Goal: Transaction & Acquisition: Purchase product/service

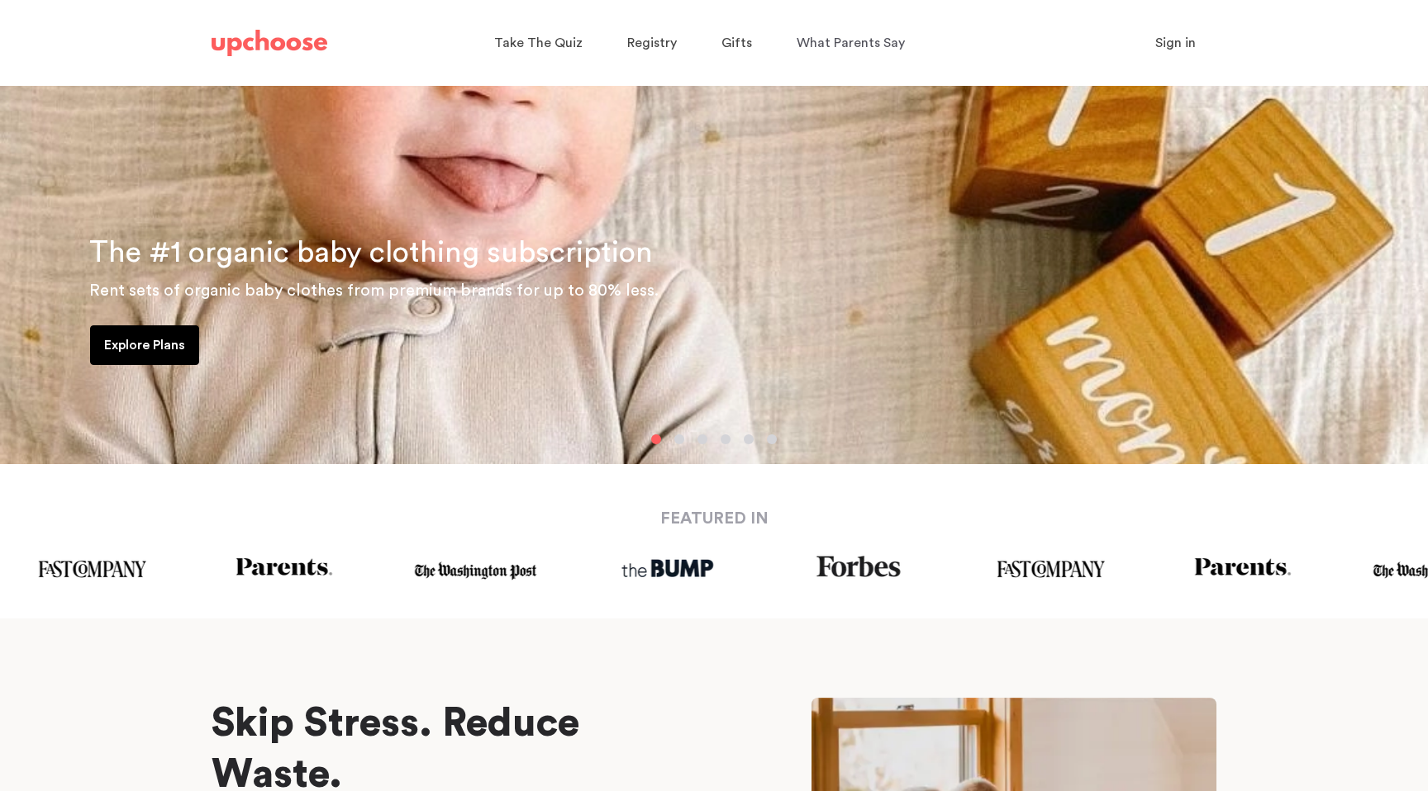
scroll to position [222, 0]
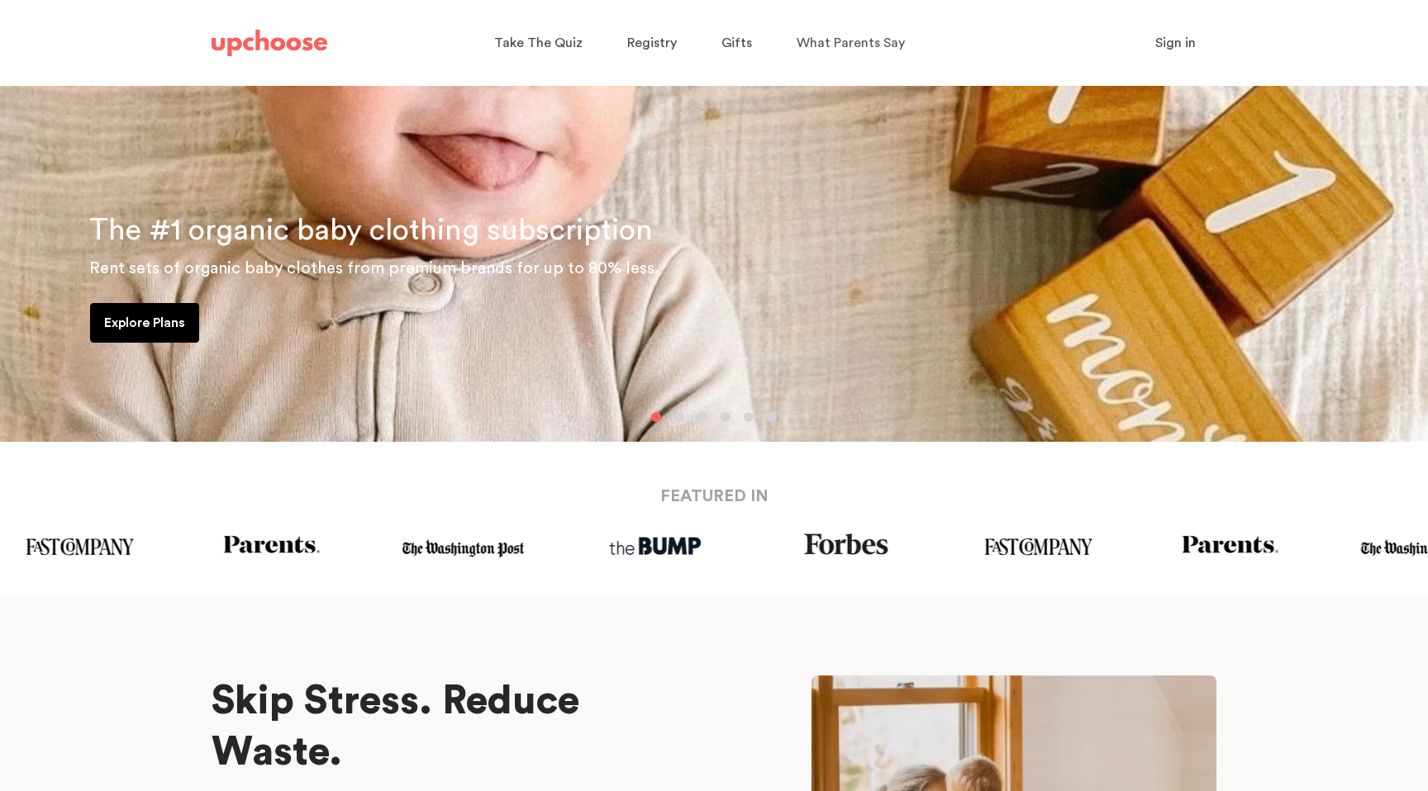
click at [181, 331] on p "Explore Plans" at bounding box center [144, 323] width 81 height 20
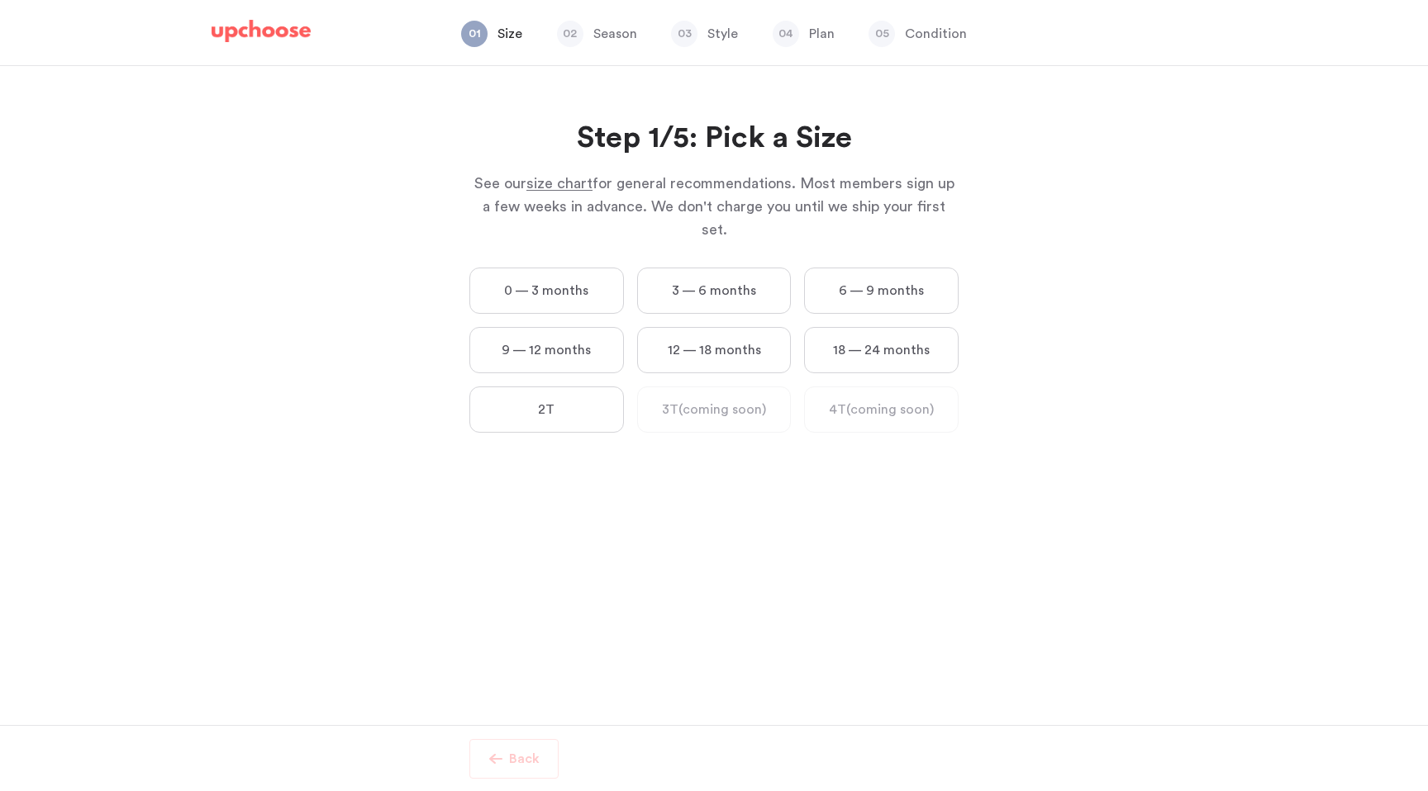
click at [525, 268] on label "0 — 3 months" at bounding box center [546, 291] width 154 height 46
click at [0, 0] on months "0 — 3 months" at bounding box center [0, 0] width 0 height 0
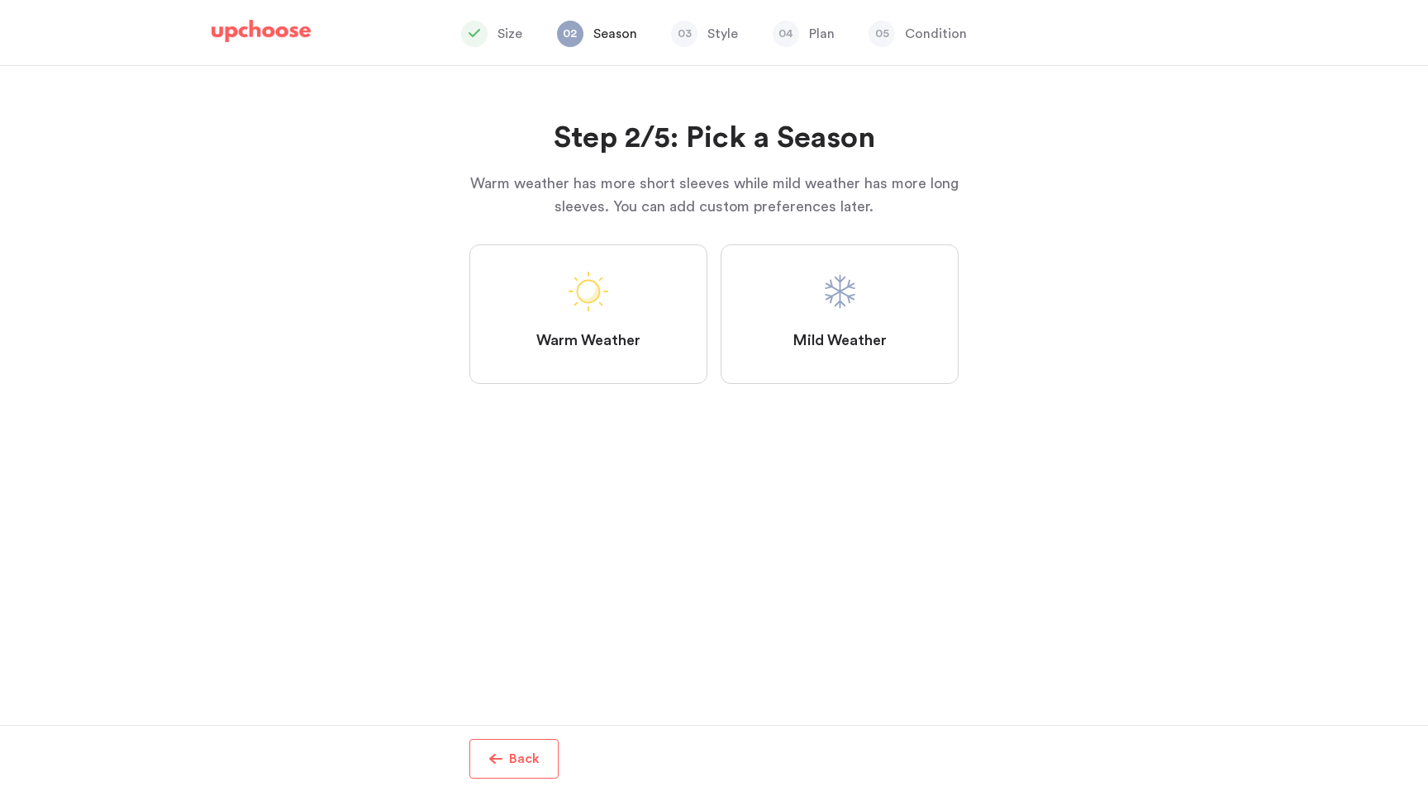
click at [786, 269] on label "Mild Weather" at bounding box center [839, 315] width 238 height 140
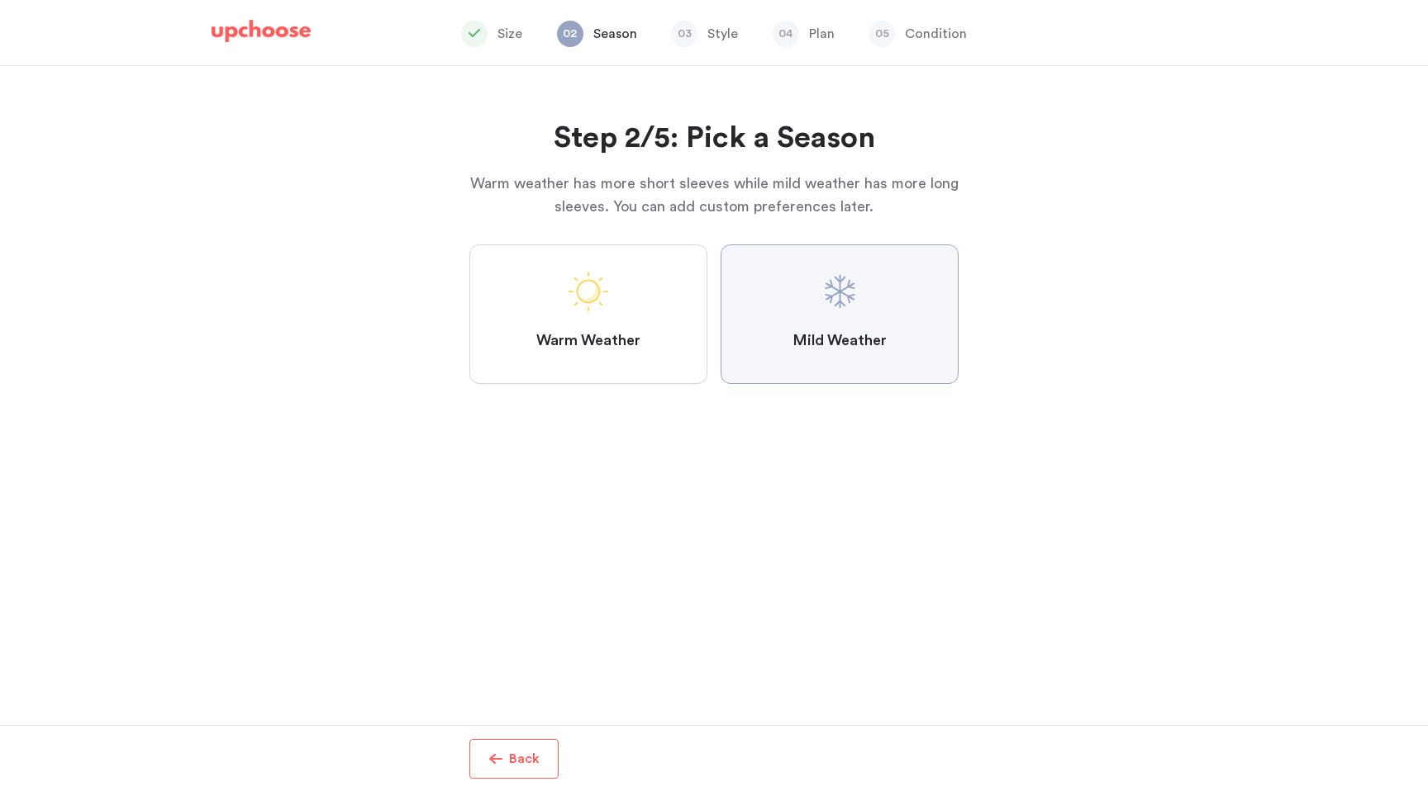
click at [0, 0] on Weather "Mild Weather" at bounding box center [0, 0] width 0 height 0
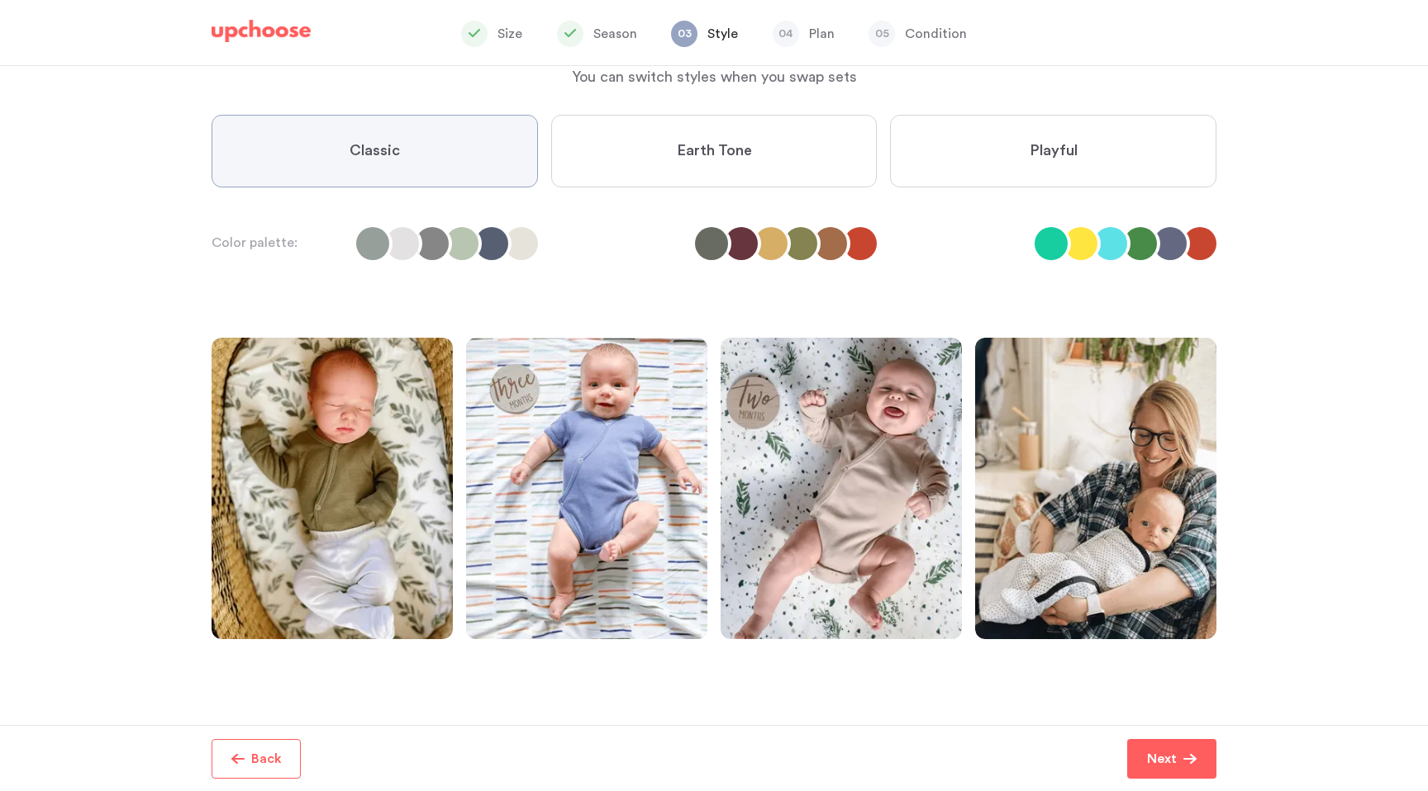
scroll to position [88, 0]
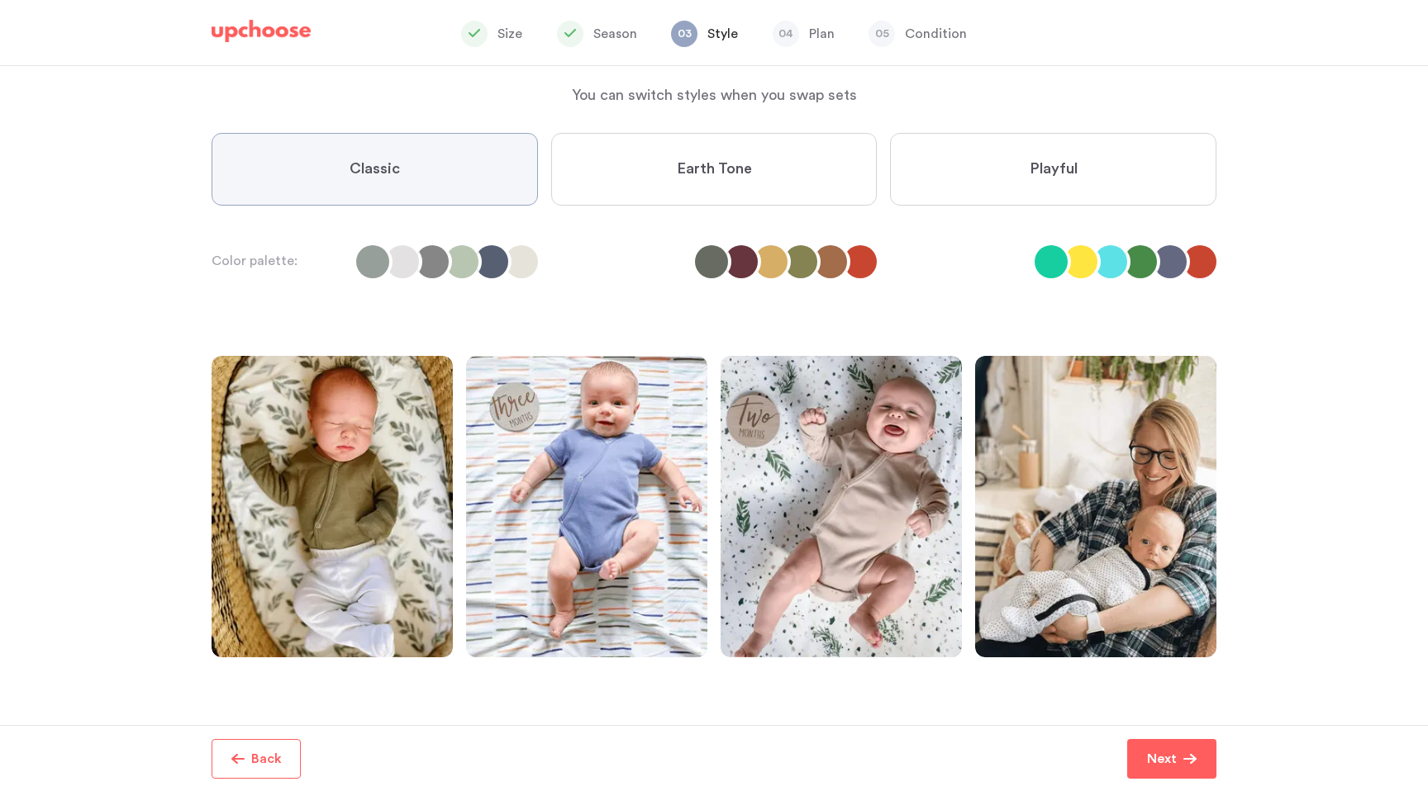
click at [715, 174] on span "Earth Tone" at bounding box center [714, 169] width 75 height 20
click at [0, 0] on Tone "Earth Tone" at bounding box center [0, 0] width 0 height 0
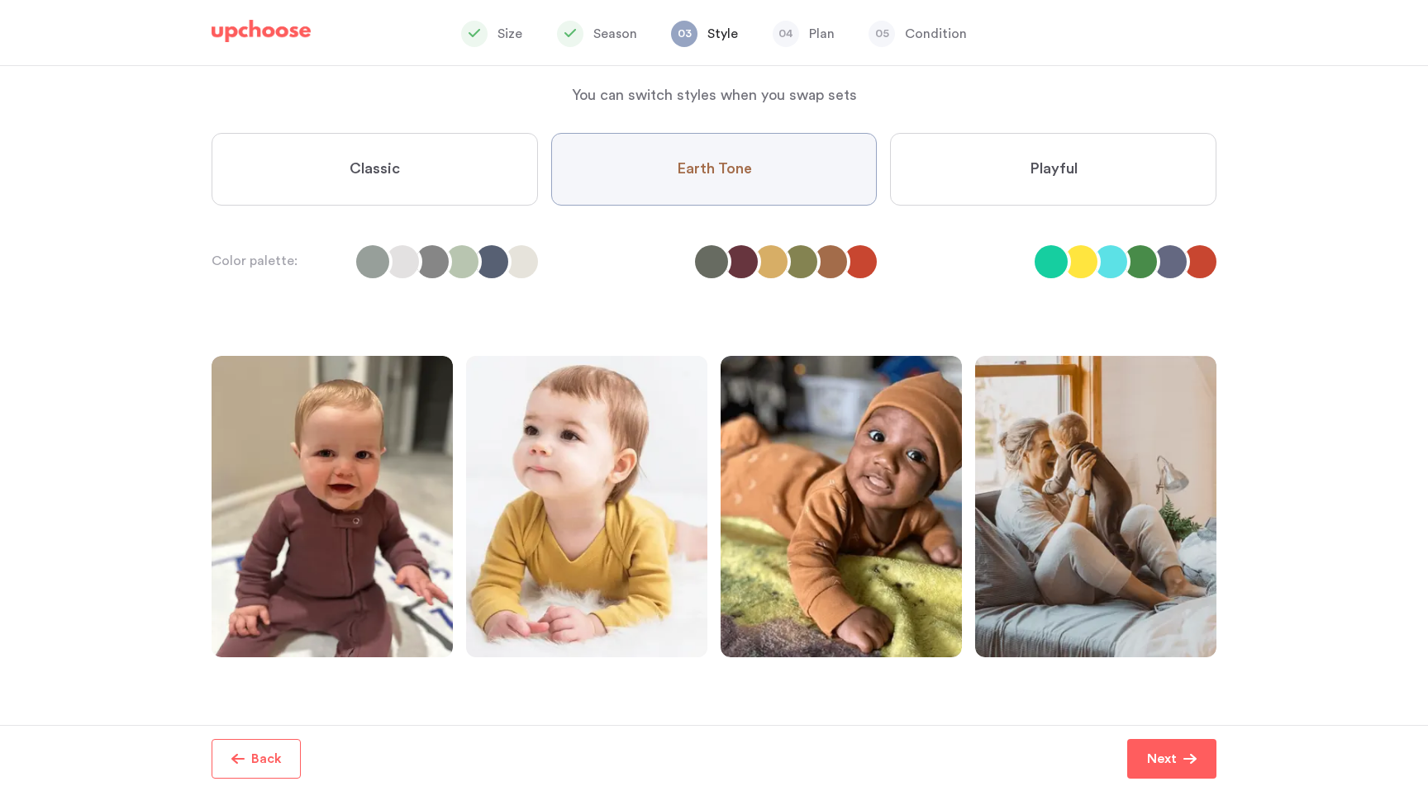
click at [963, 160] on label "Playful" at bounding box center [1053, 169] width 326 height 73
click at [0, 0] on input "Playful" at bounding box center [0, 0] width 0 height 0
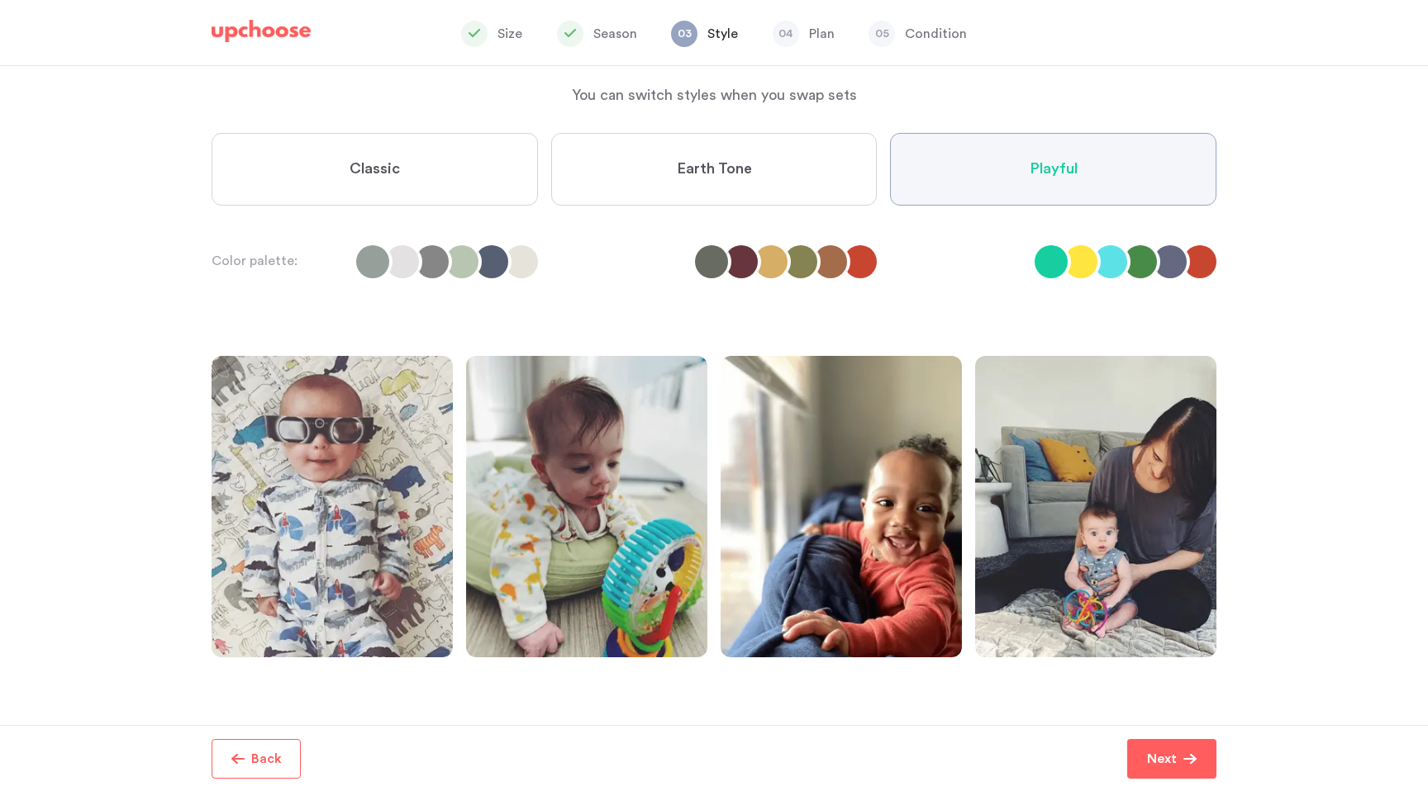
scroll to position [99, 0]
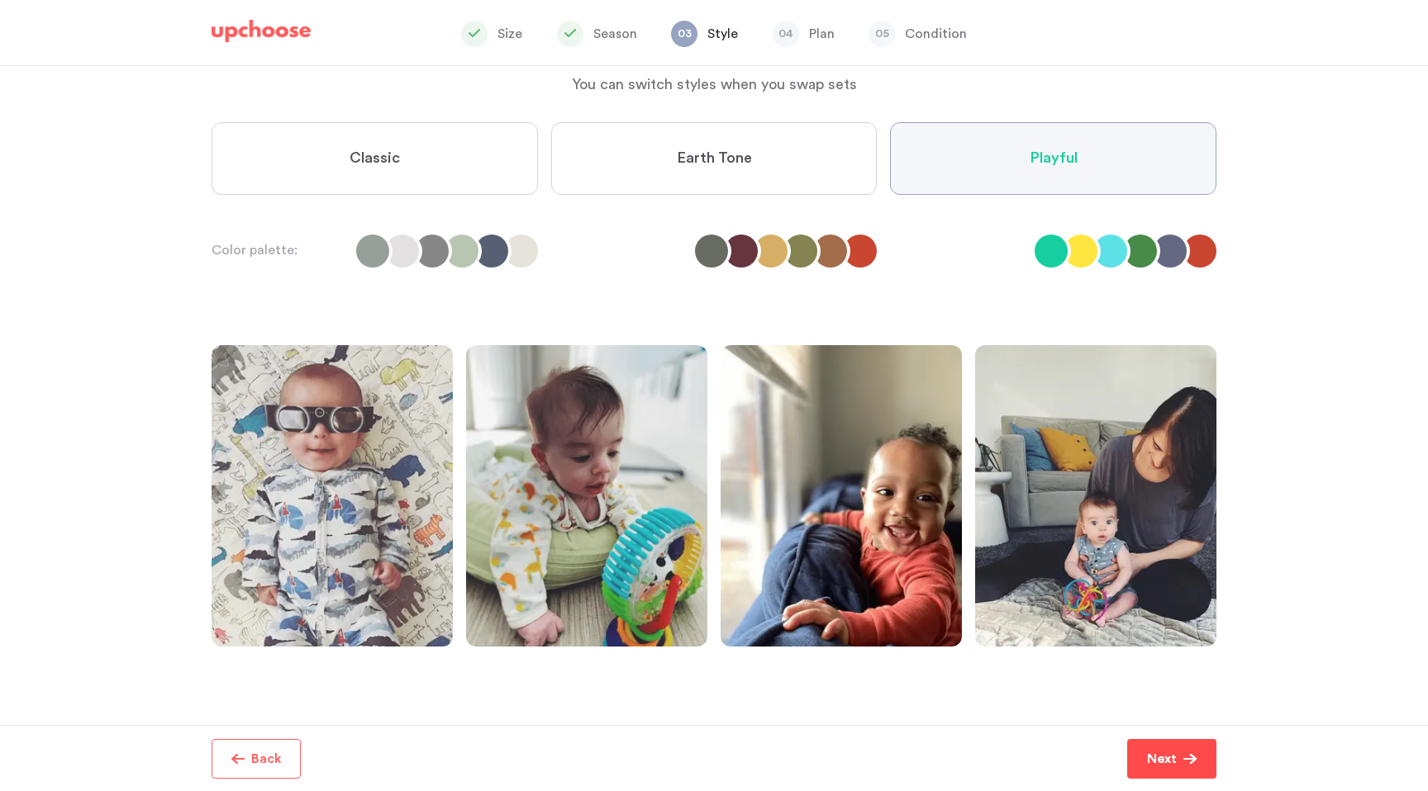
click at [1138, 751] on button "Next" at bounding box center [1171, 759] width 89 height 40
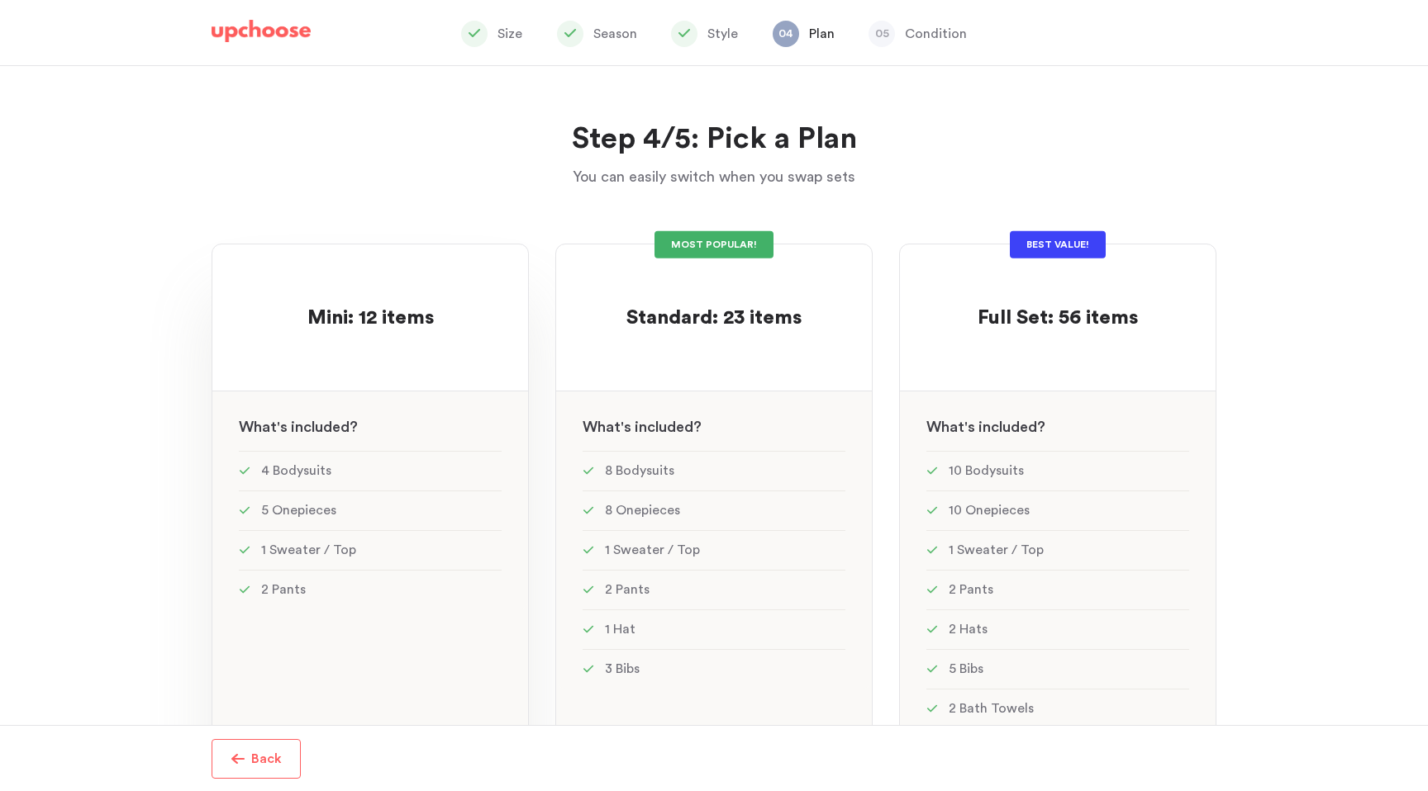
click at [461, 299] on div "Mini: 12 items Mini: 12 items" at bounding box center [370, 301] width 263 height 61
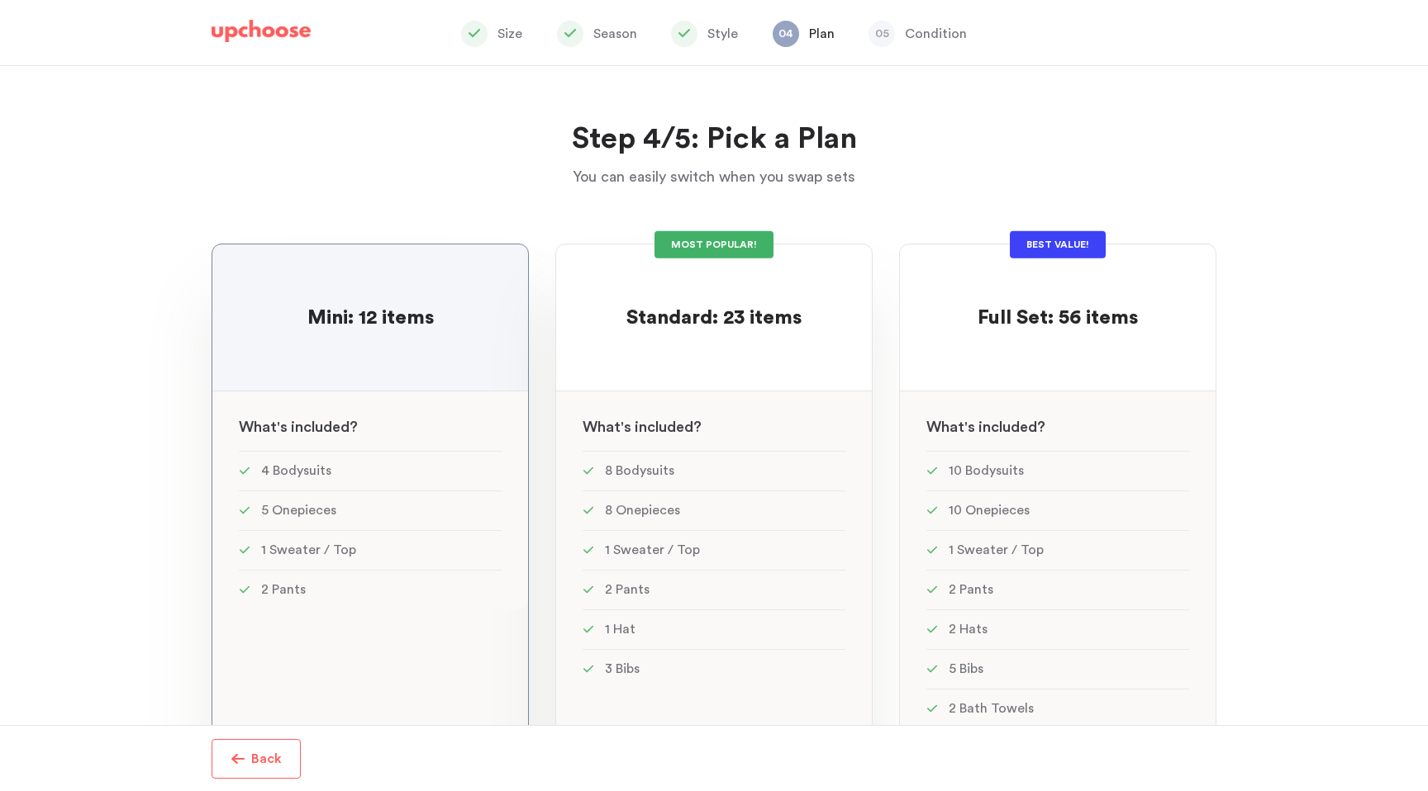
click at [658, 365] on div "MOST POPULAR! Standard: 23 items Standard: 23 items See w W hat's included ? 8 …" at bounding box center [713, 594] width 317 height 701
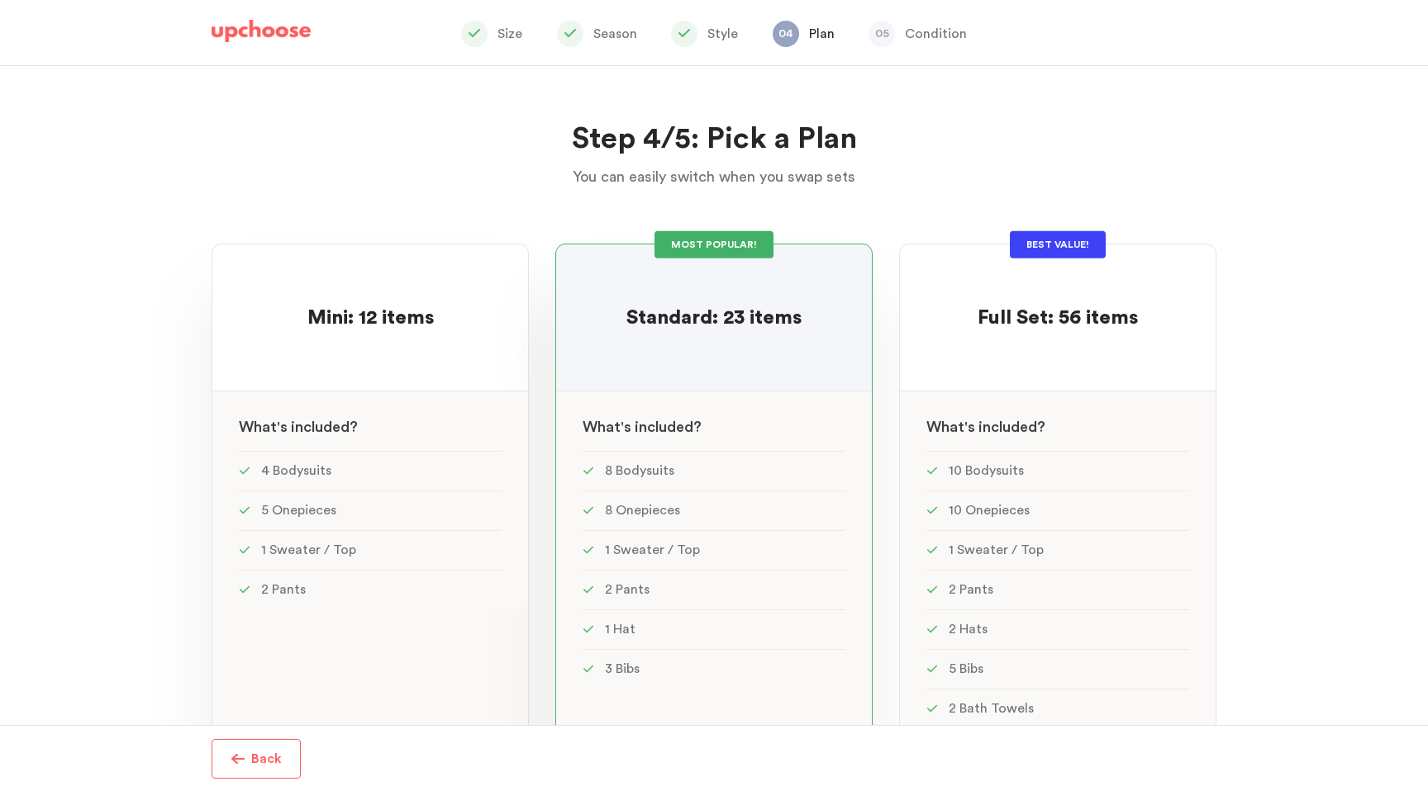
click at [479, 305] on div "Mini: 12 items Mini: 12 items" at bounding box center [370, 301] width 263 height 61
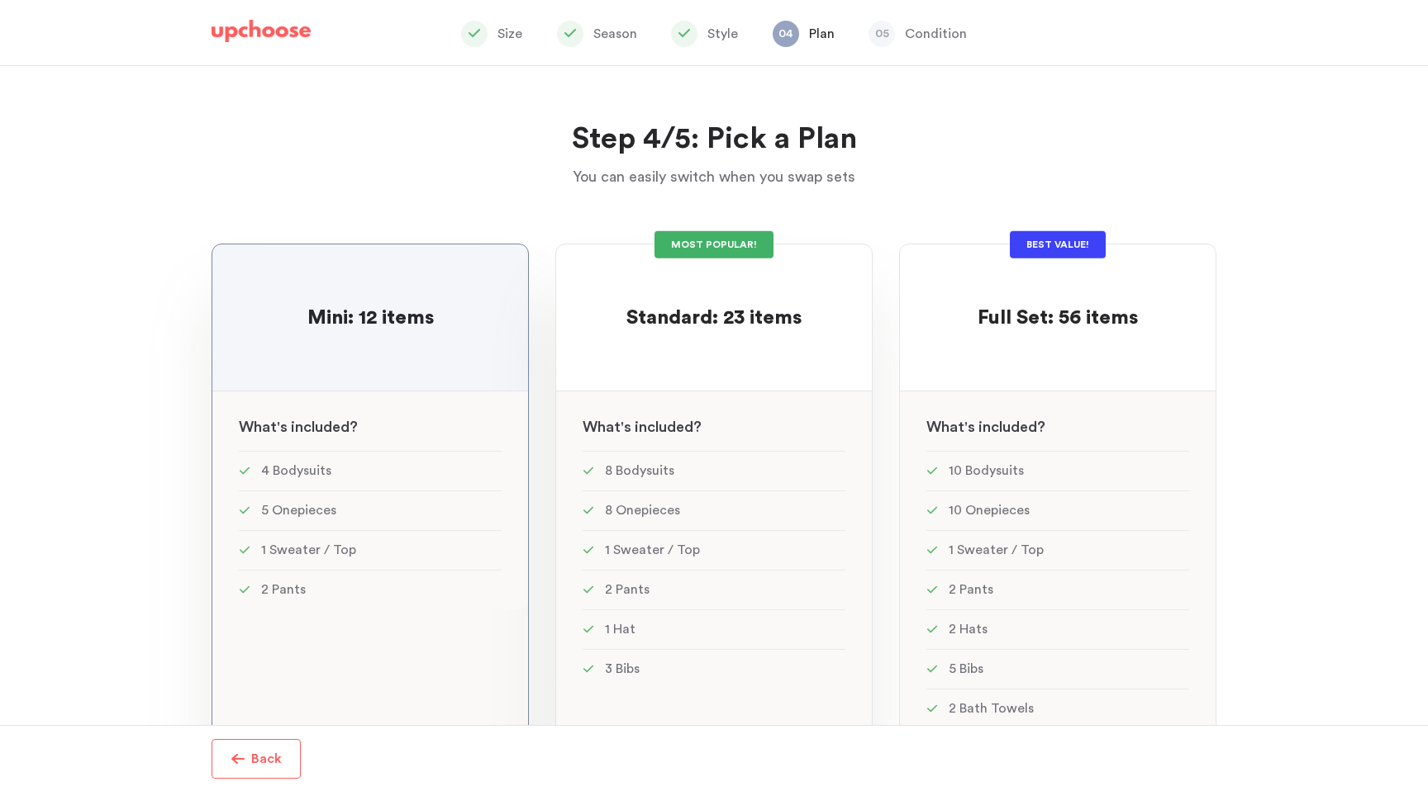
click at [750, 383] on div "MOST POPULAR! Standard: 23 items Standard: 23 items See w W hat's included ? 8 …" at bounding box center [713, 594] width 317 height 701
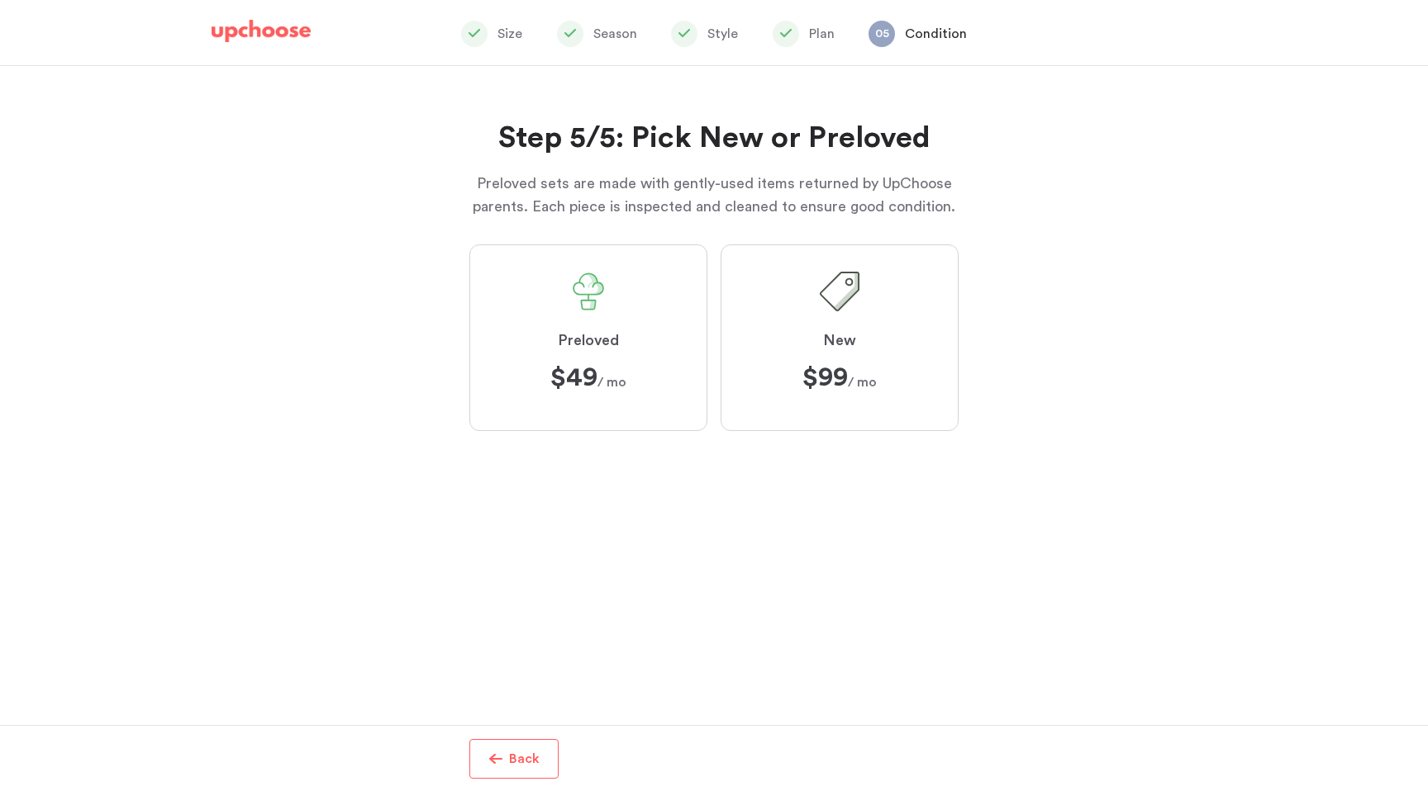
click at [539, 328] on label "Preloved $49 $49 / mo" at bounding box center [588, 338] width 238 height 187
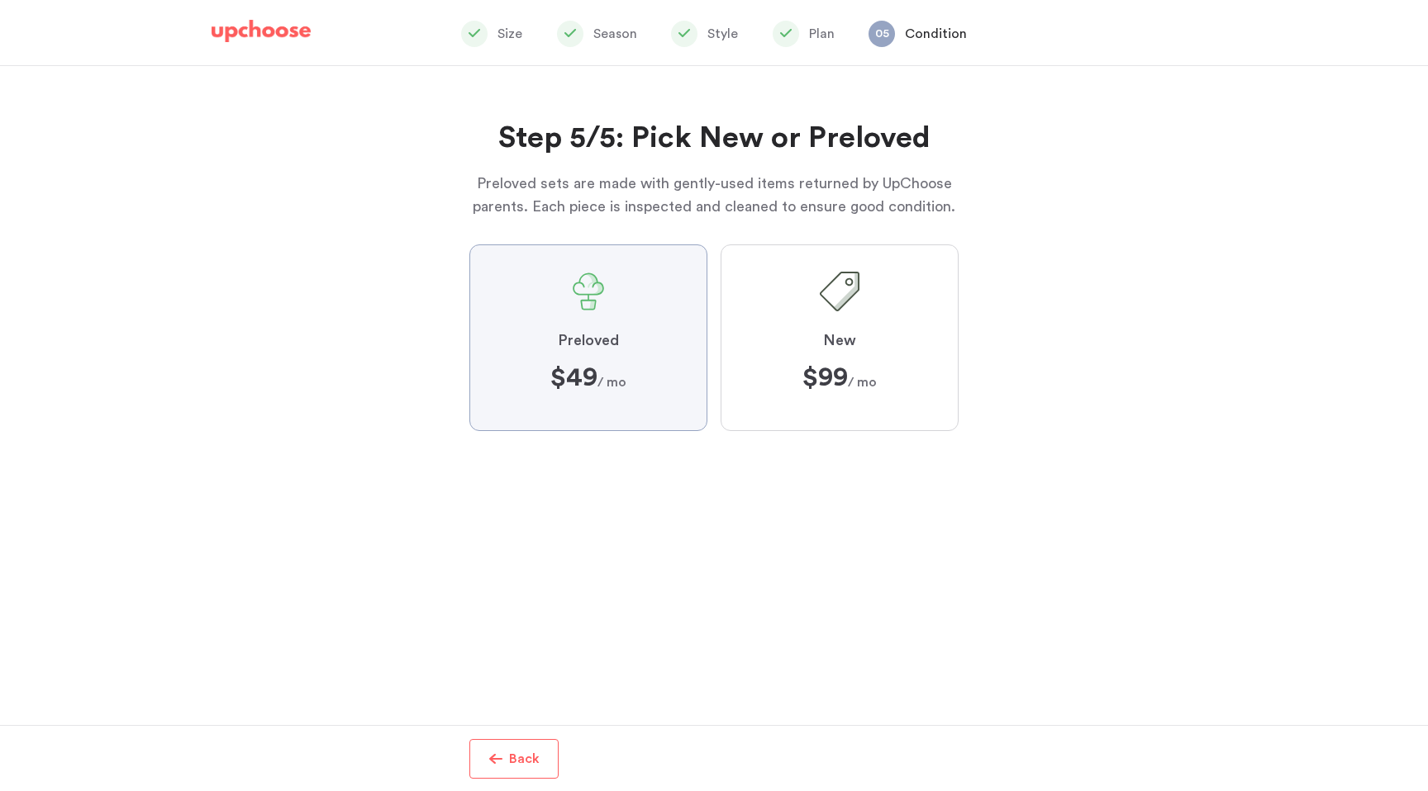
click at [0, 0] on input "Preloved $49 $49 / mo" at bounding box center [0, 0] width 0 height 0
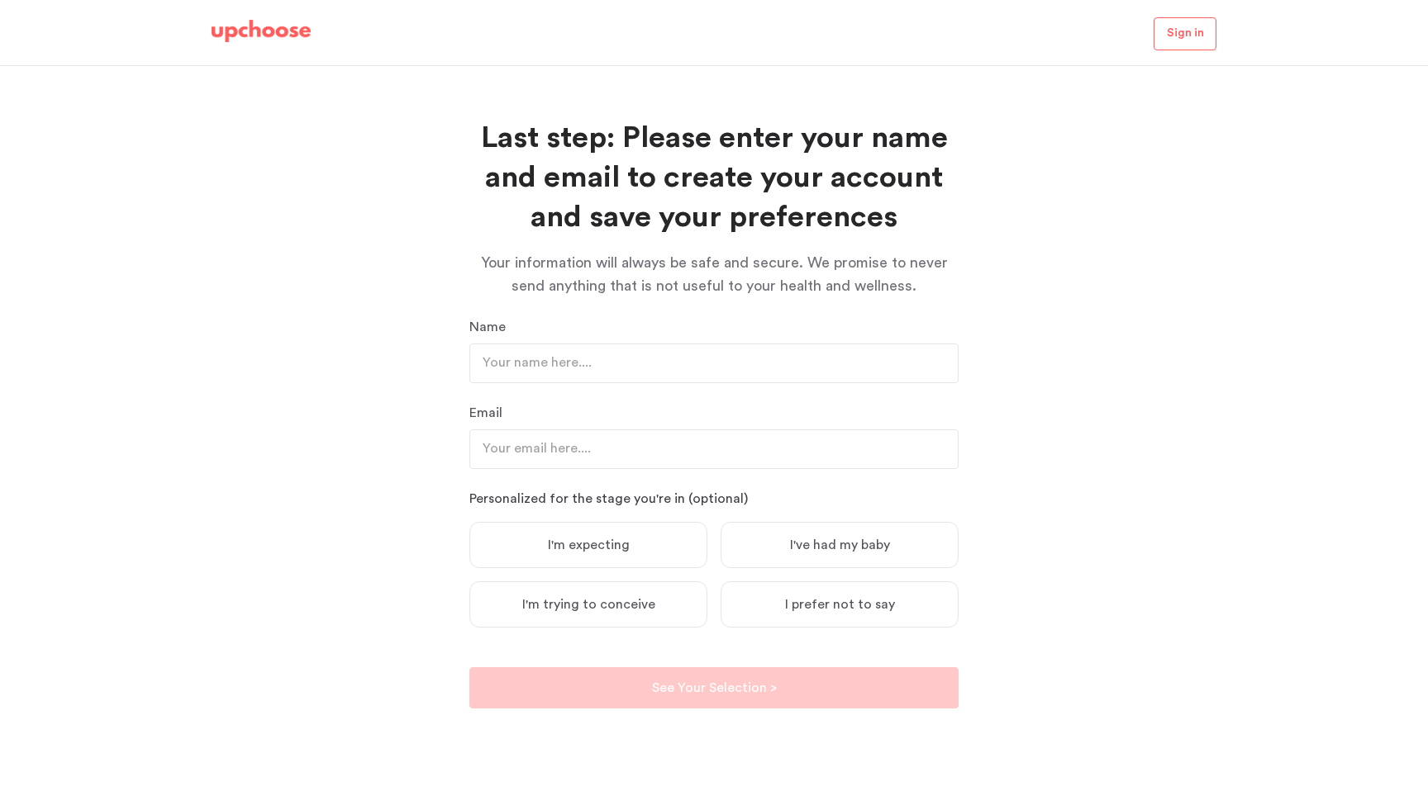
click at [668, 556] on label "I'm expecting" at bounding box center [588, 545] width 238 height 46
click at [0, 0] on input "I'm expecting" at bounding box center [0, 0] width 0 height 0
click at [655, 367] on input "text" at bounding box center [713, 364] width 489 height 40
drag, startPoint x: 537, startPoint y: 365, endPoint x: 504, endPoint y: 365, distance: 33.0
click at [504, 365] on input "Benjamin Lee" at bounding box center [713, 364] width 489 height 40
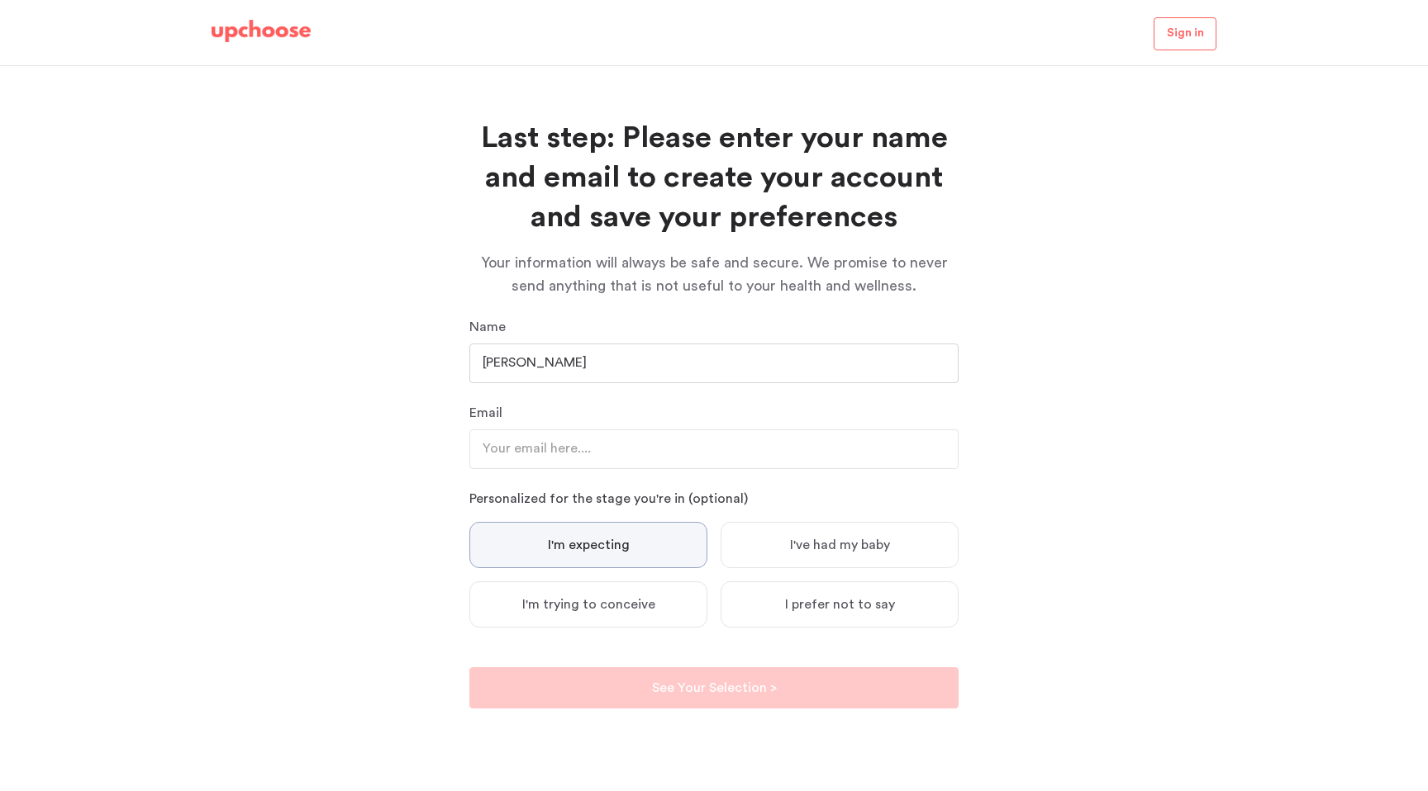
type input "Ben Lee"
click at [508, 435] on input "email" at bounding box center [713, 450] width 489 height 40
type input "benitic100@gmail.com"
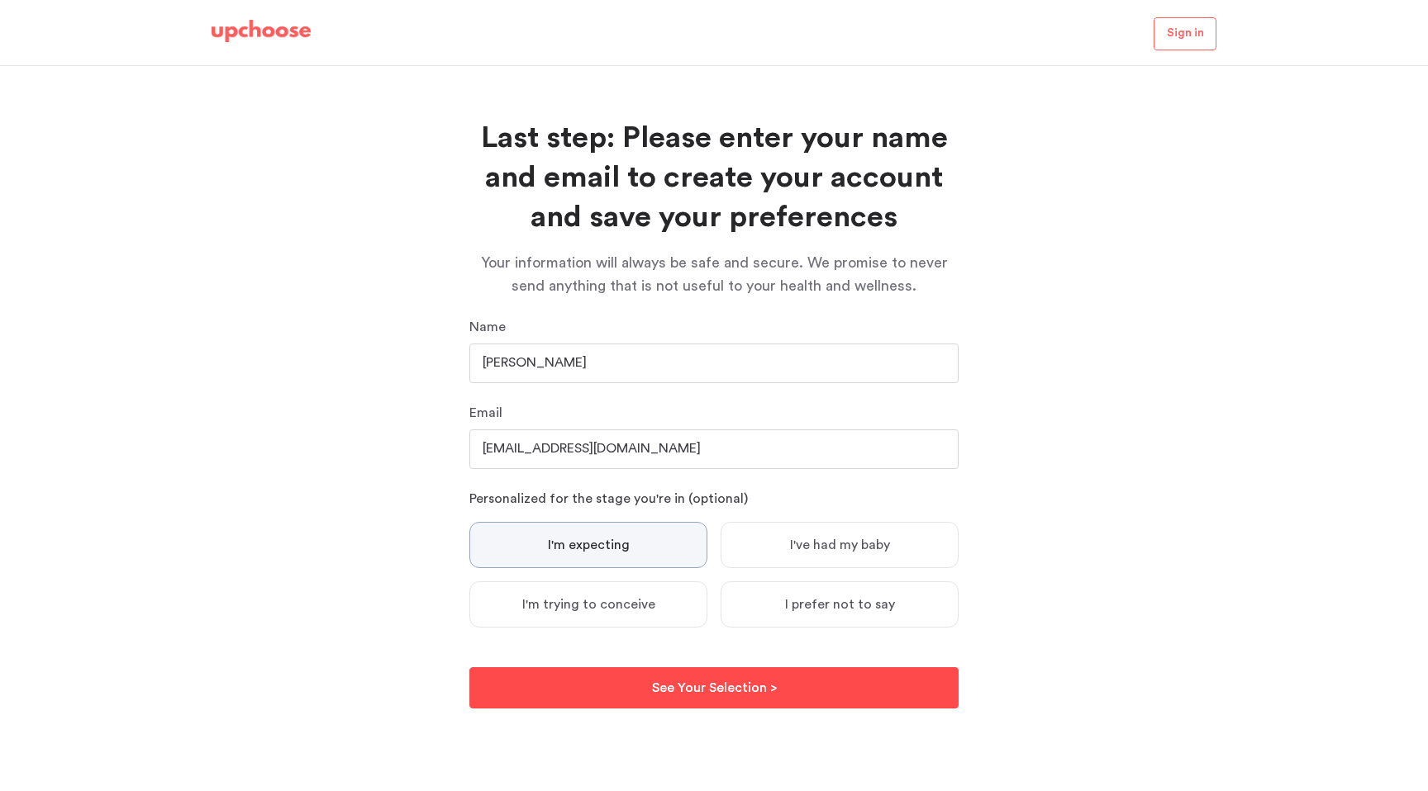
click at [616, 696] on button "See Your Selection > See Your Selection >" at bounding box center [713, 688] width 489 height 41
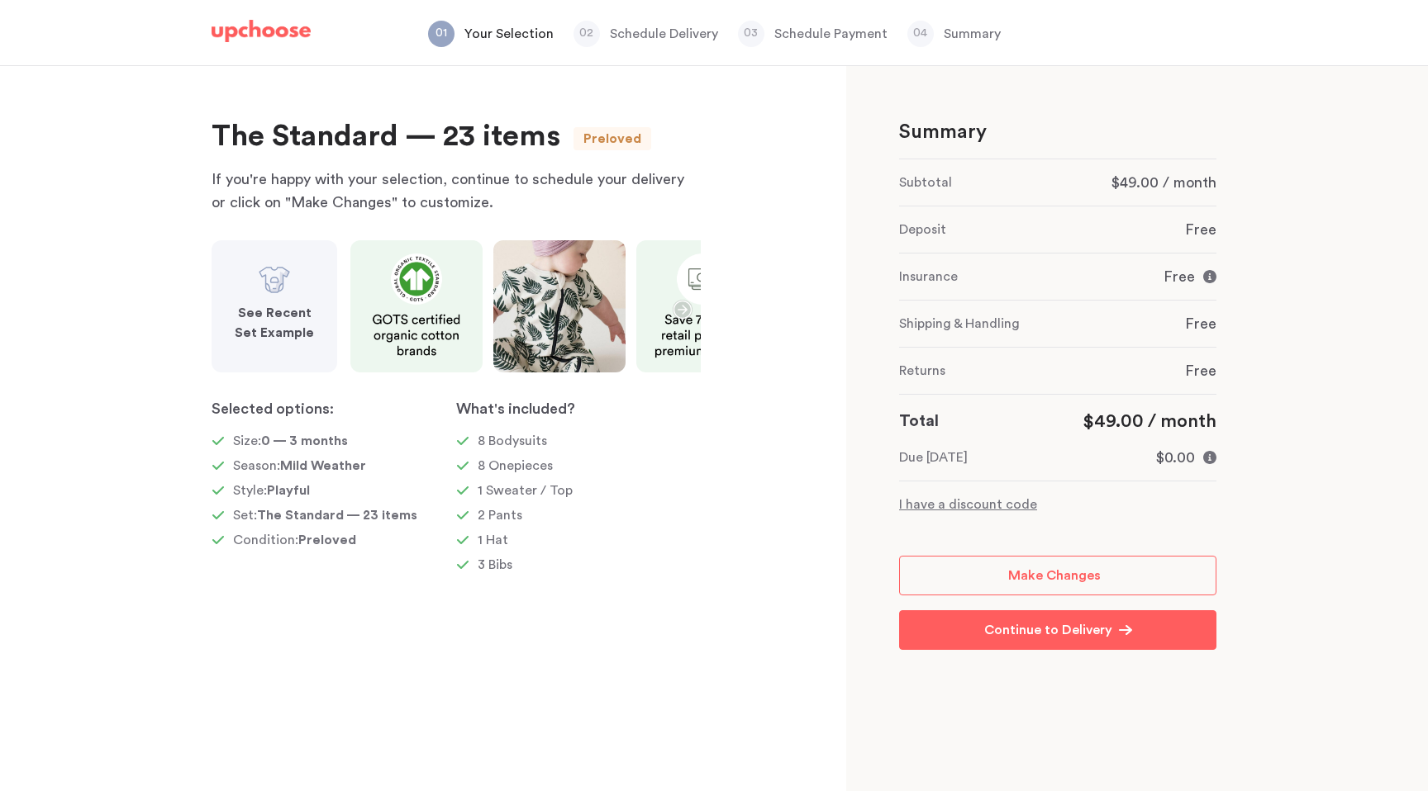
click at [682, 311] on icon "button" at bounding box center [683, 310] width 20 height 20
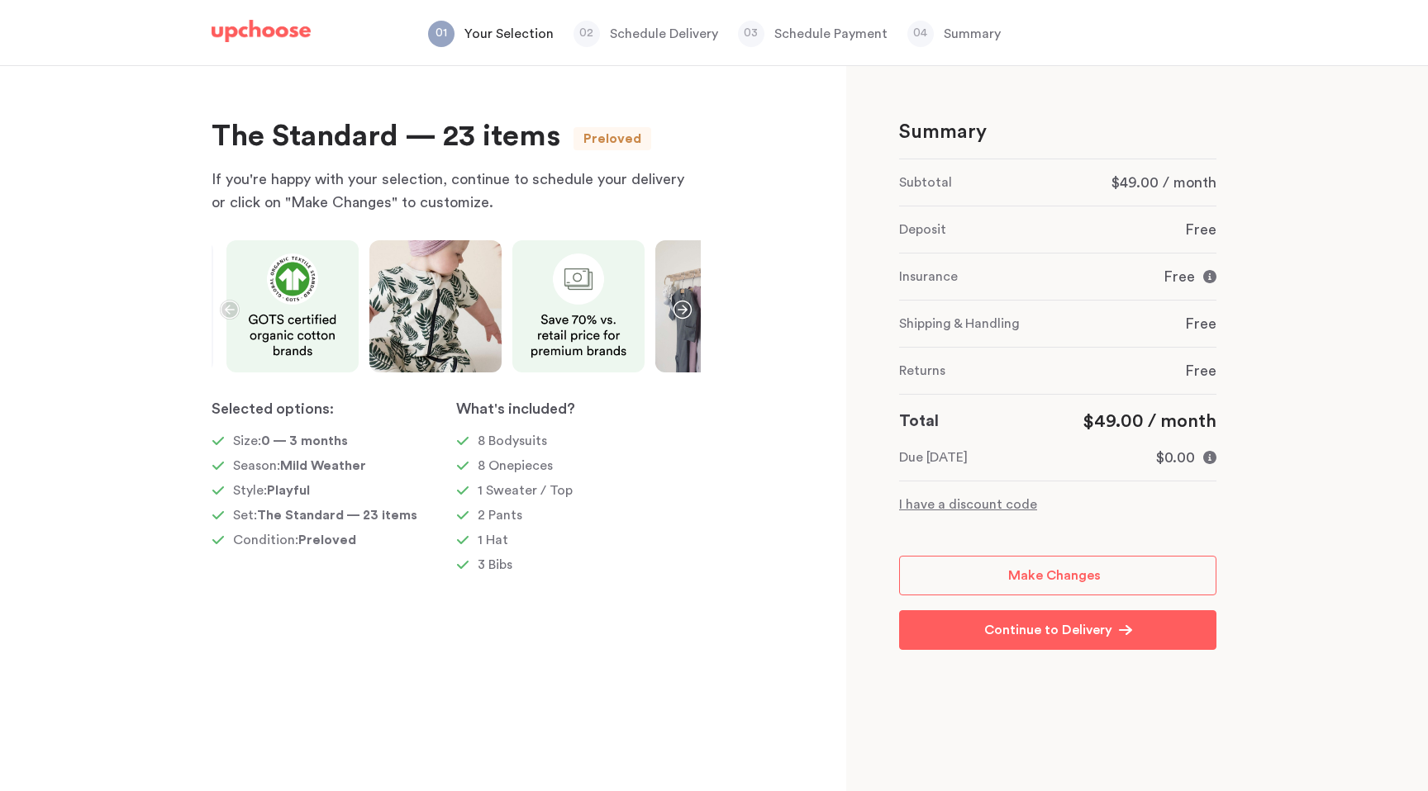
click at [245, 39] on img at bounding box center [261, 31] width 99 height 23
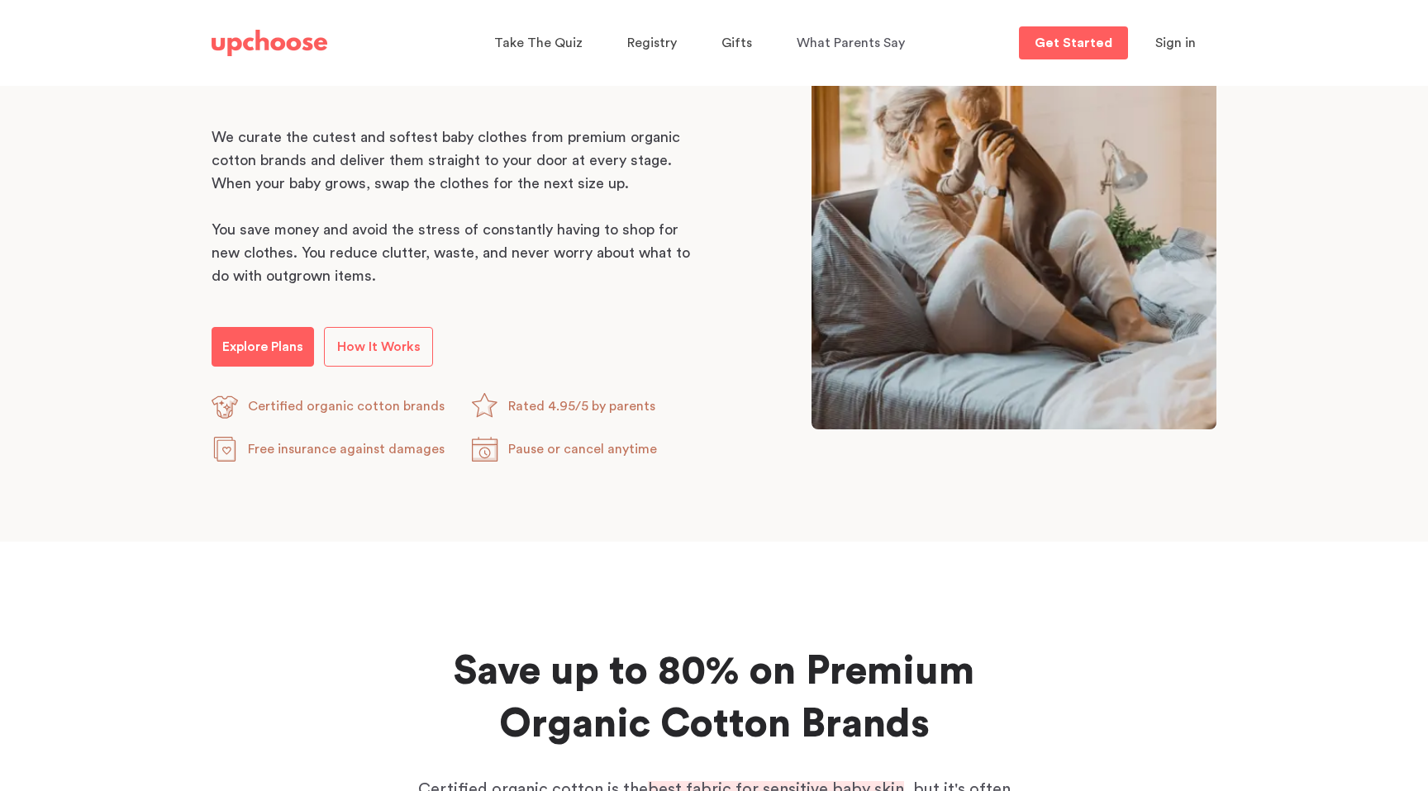
scroll to position [845, 0]
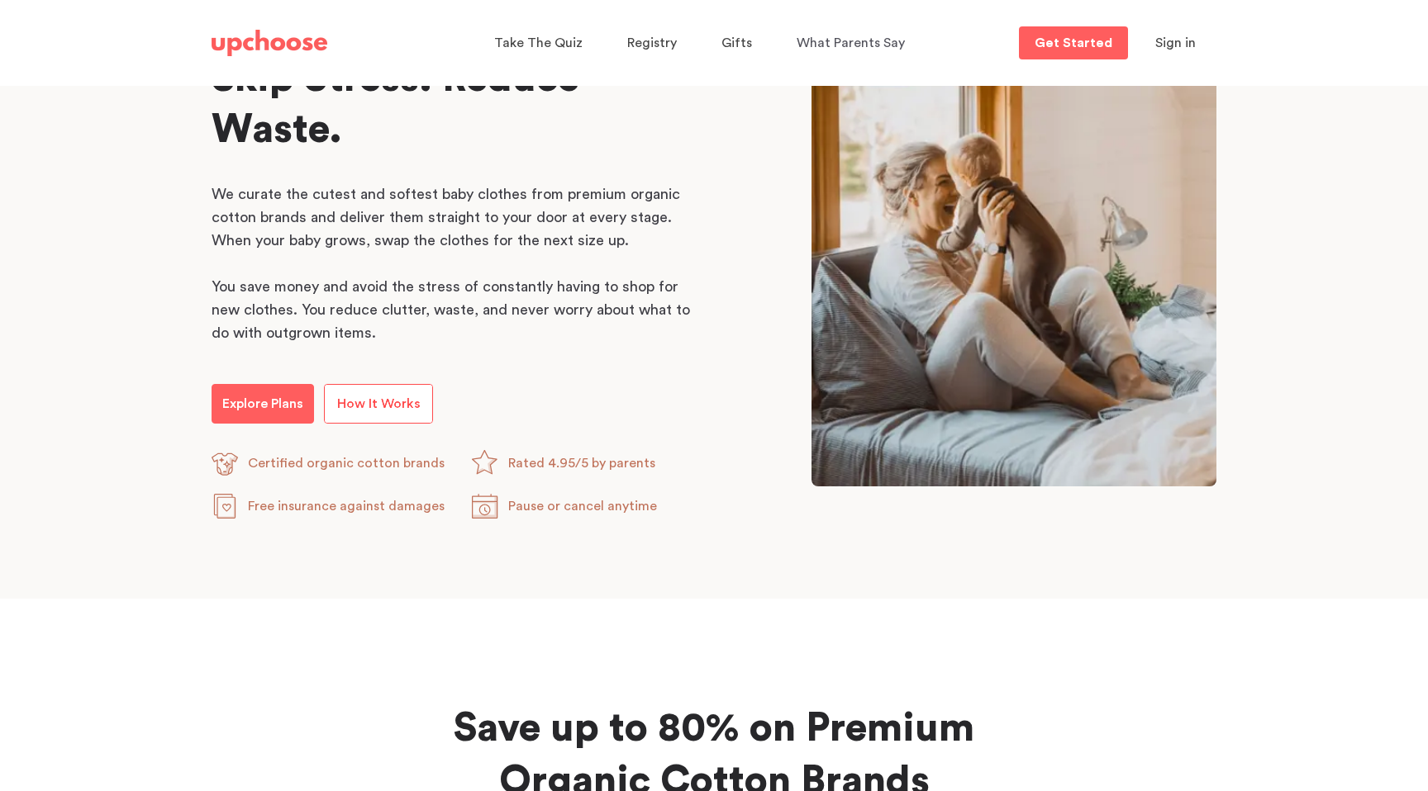
click at [346, 397] on span "How It Works" at bounding box center [378, 403] width 83 height 13
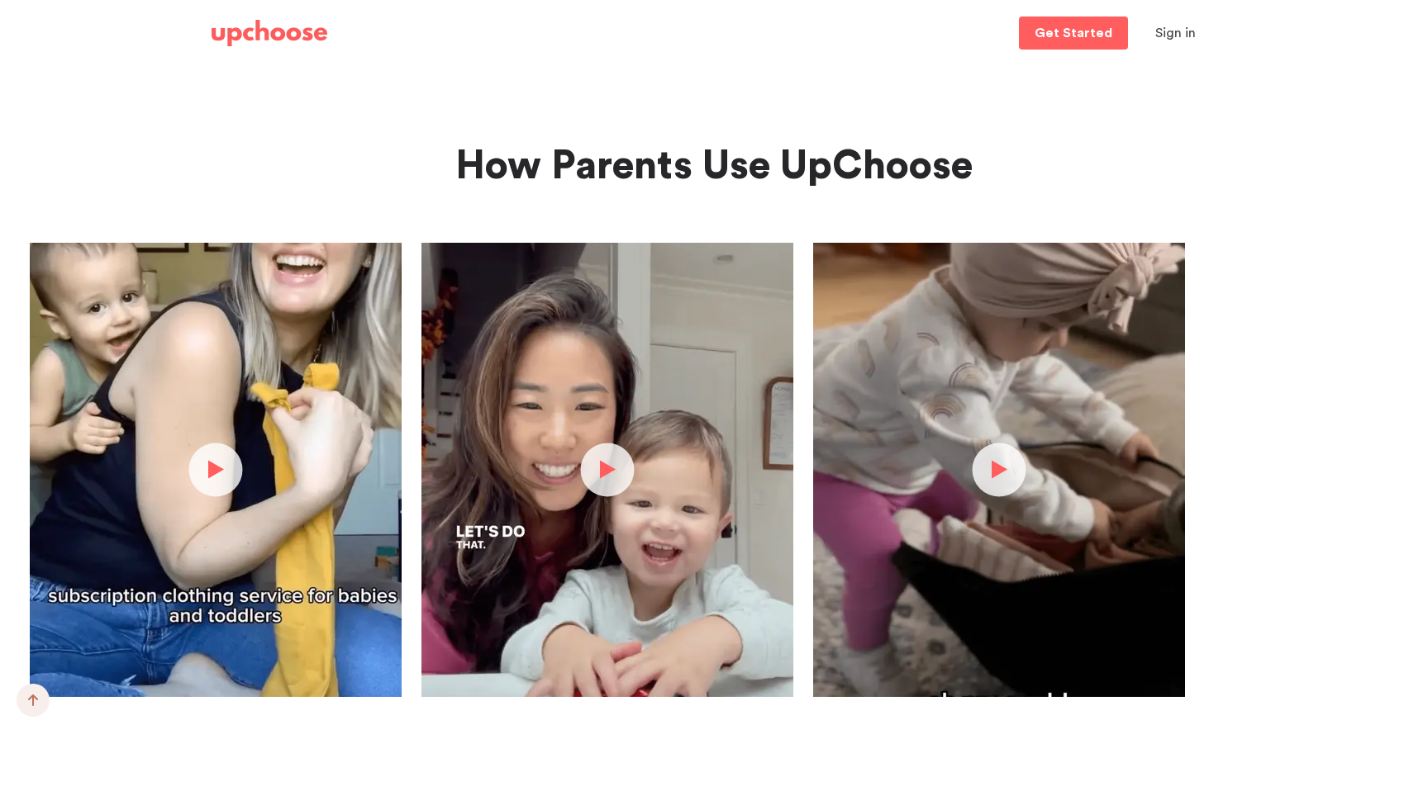
scroll to position [3225, 0]
